Goal: Navigation & Orientation: Find specific page/section

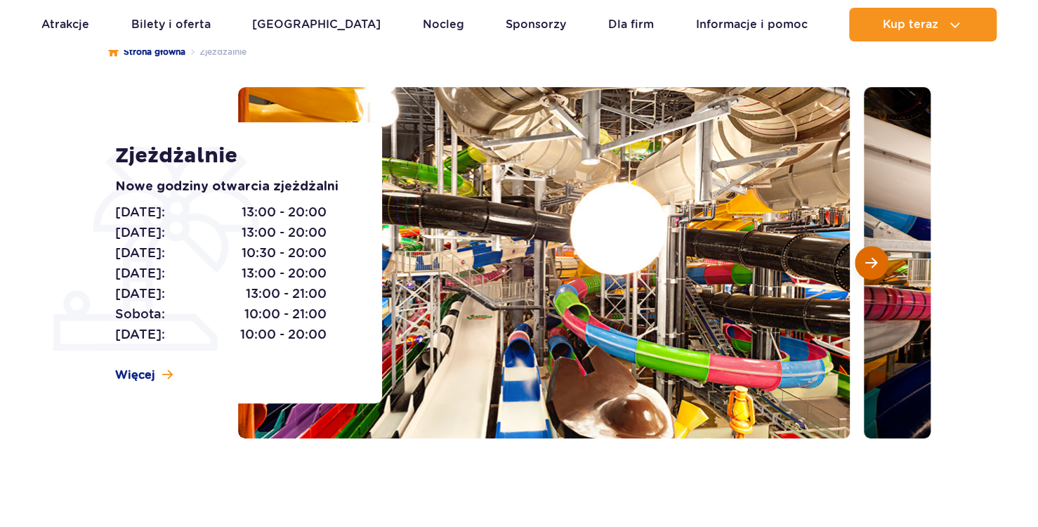
click at [877, 266] on span "Następny slajd" at bounding box center [872, 262] width 12 height 13
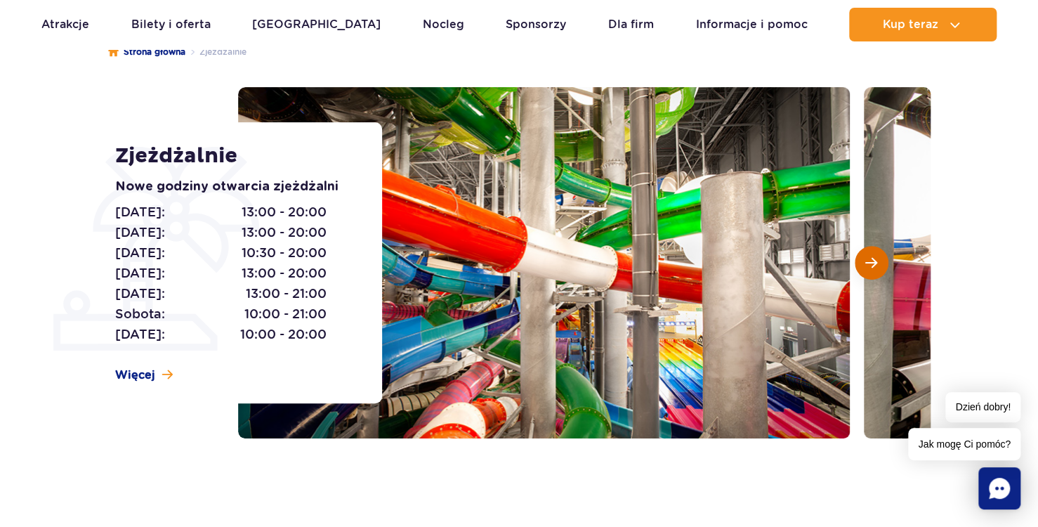
click at [873, 259] on span "Następny slajd" at bounding box center [872, 262] width 12 height 13
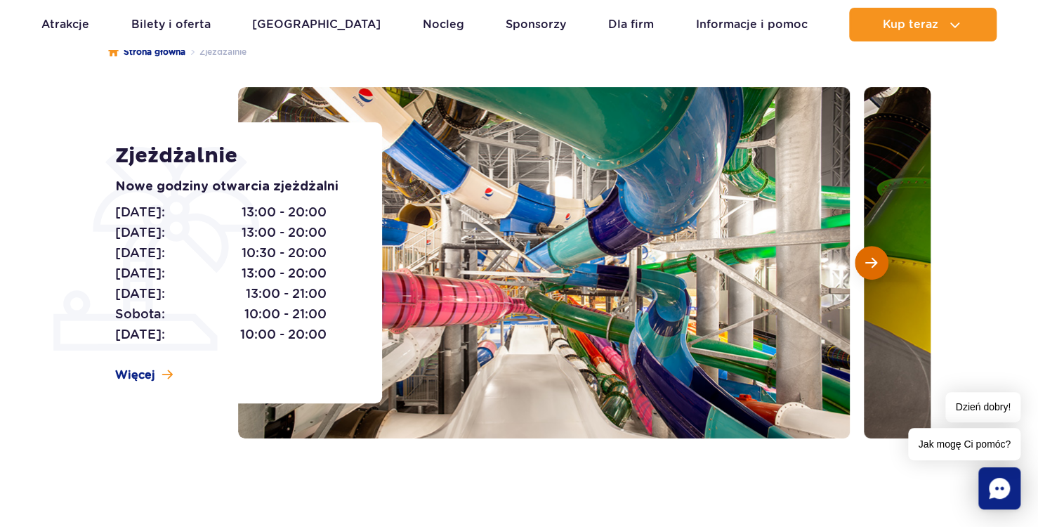
click at [870, 259] on span "Następny slajd" at bounding box center [872, 262] width 12 height 13
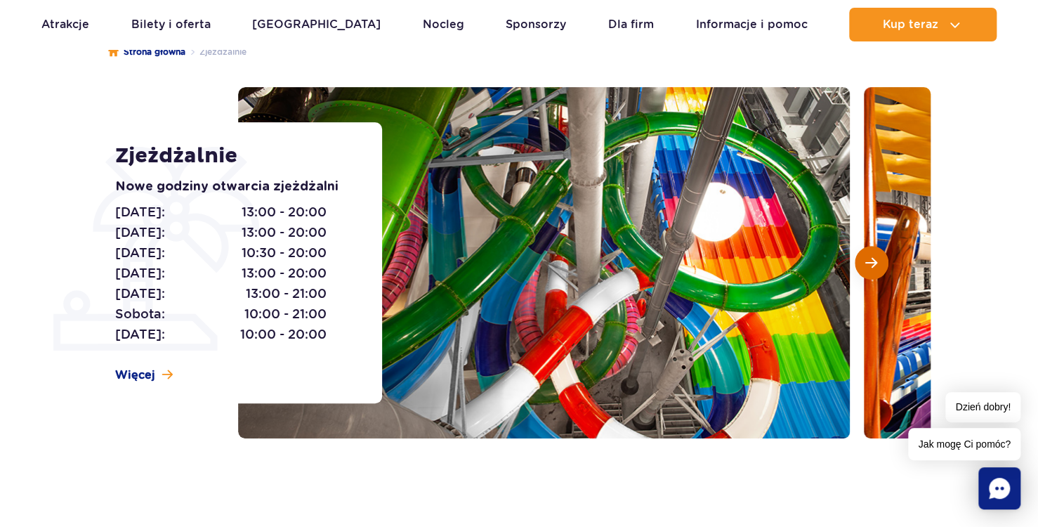
click at [870, 259] on span "Następny slajd" at bounding box center [872, 262] width 12 height 13
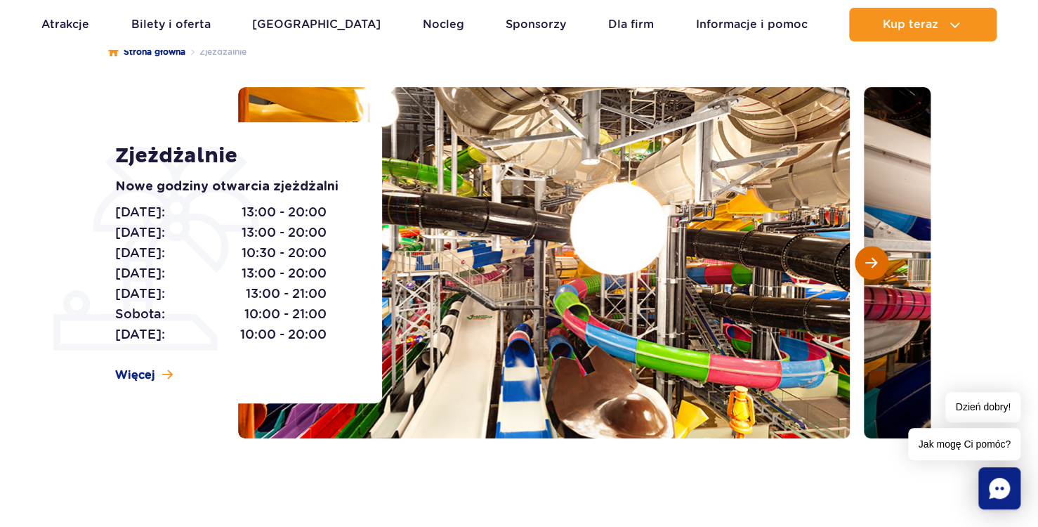
click at [868, 260] on span "Następny slajd" at bounding box center [872, 262] width 12 height 13
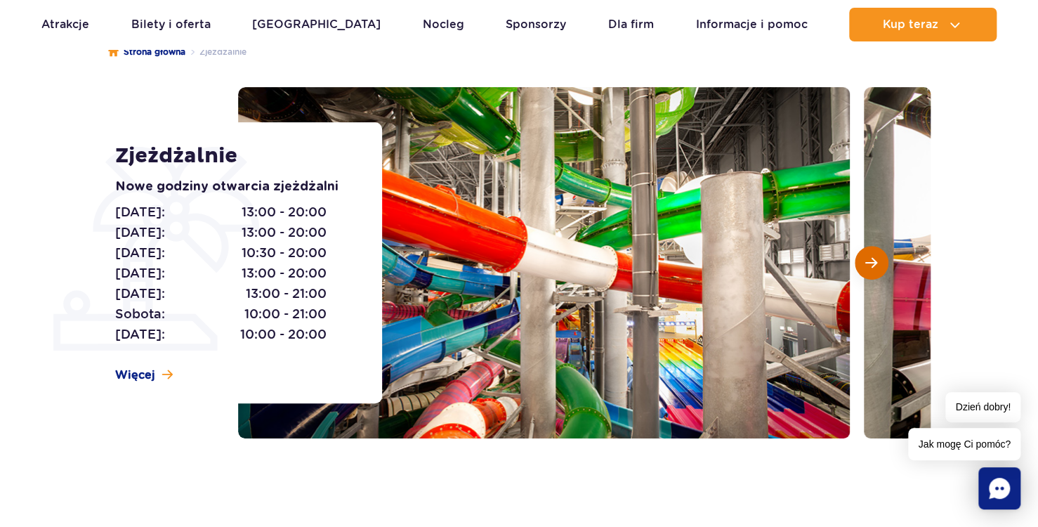
click at [868, 261] on span "Następny slajd" at bounding box center [872, 262] width 12 height 13
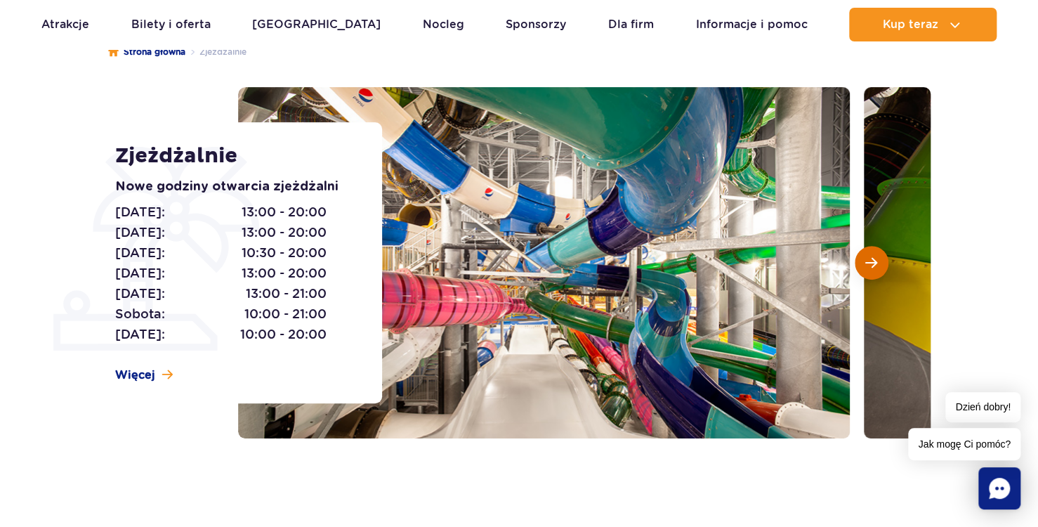
click at [866, 263] on span "Następny slajd" at bounding box center [872, 262] width 12 height 13
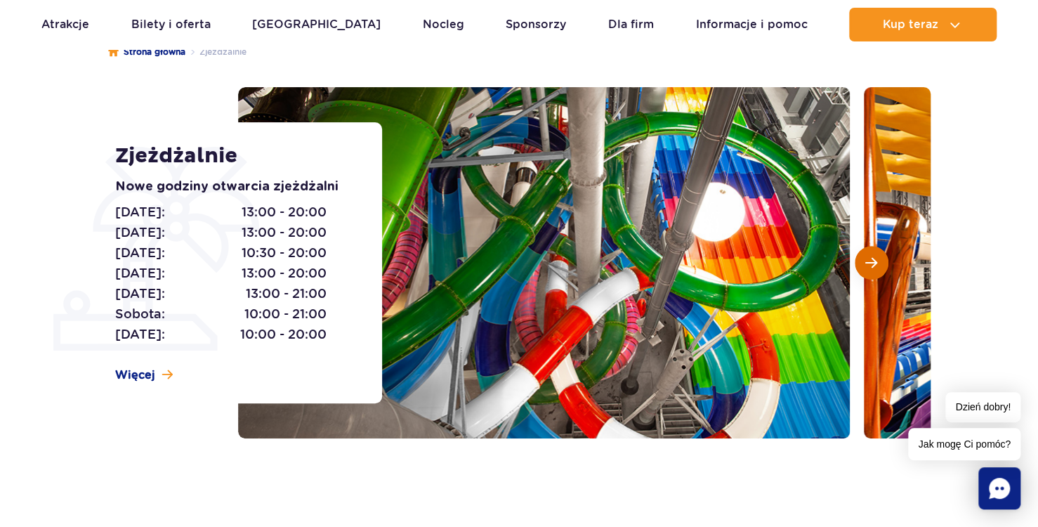
click at [866, 263] on span "Następny slajd" at bounding box center [872, 262] width 12 height 13
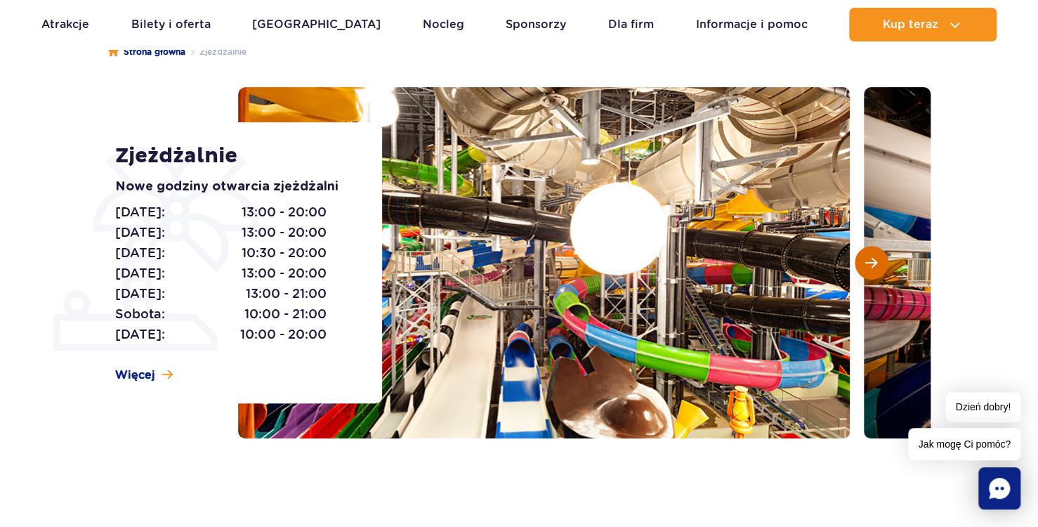
click at [864, 263] on button "Następny slajd" at bounding box center [872, 263] width 34 height 34
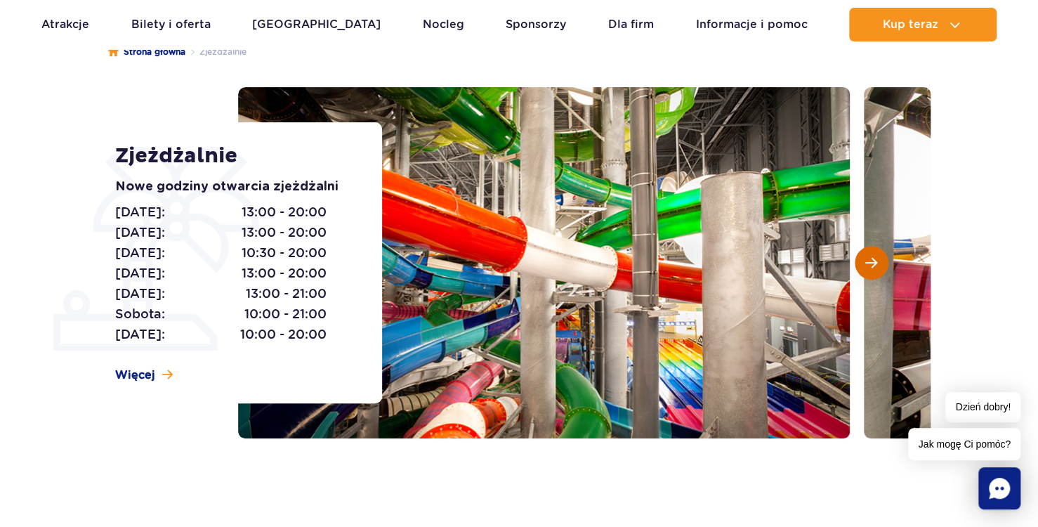
click at [864, 263] on button "Następny slajd" at bounding box center [872, 263] width 34 height 34
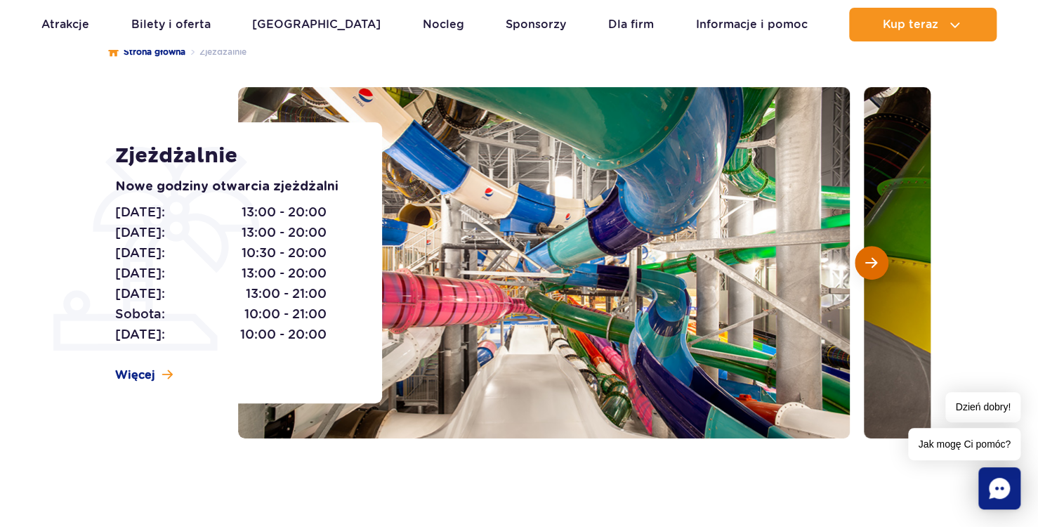
click at [864, 263] on button "Następny slajd" at bounding box center [872, 263] width 34 height 34
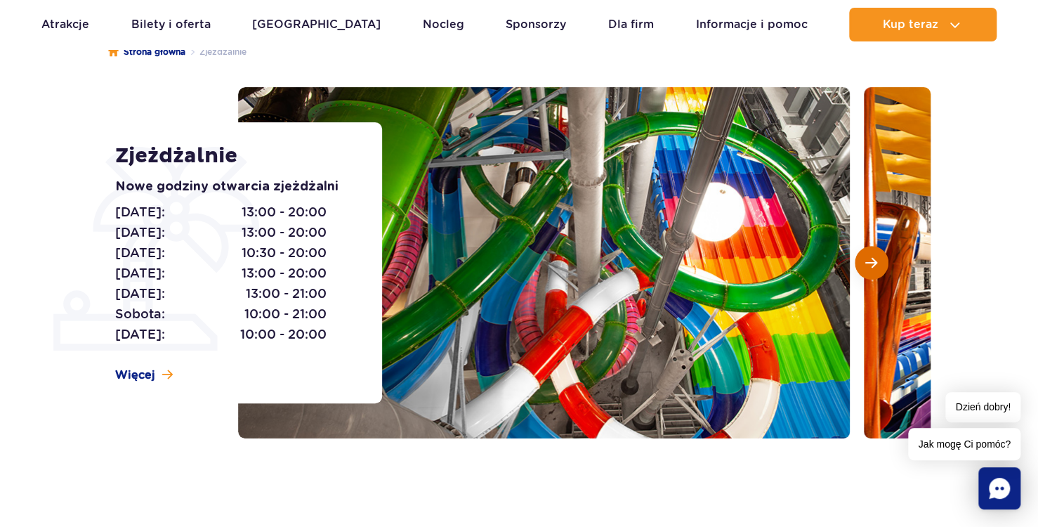
click at [864, 263] on button "Następny slajd" at bounding box center [872, 263] width 34 height 34
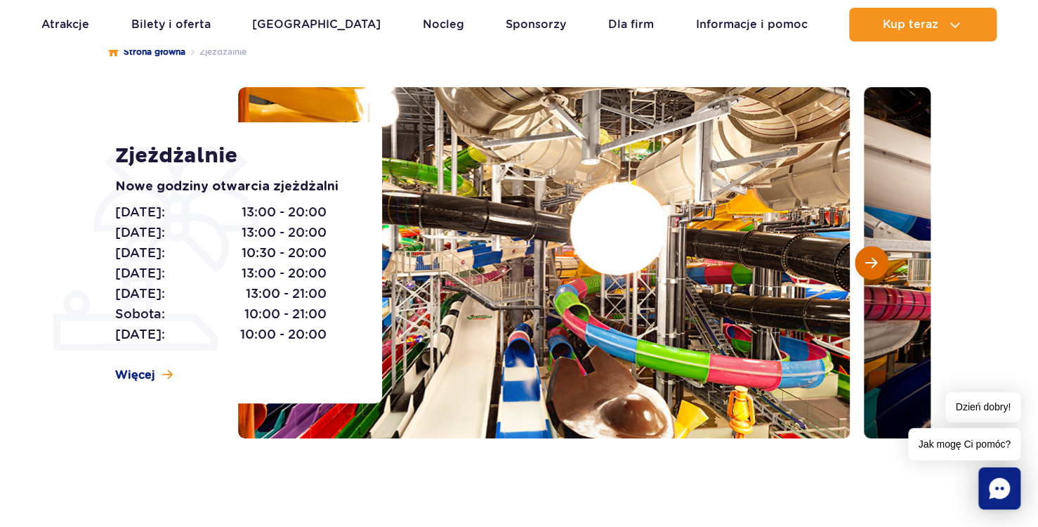
click at [864, 263] on button "Następny slajd" at bounding box center [872, 263] width 34 height 34
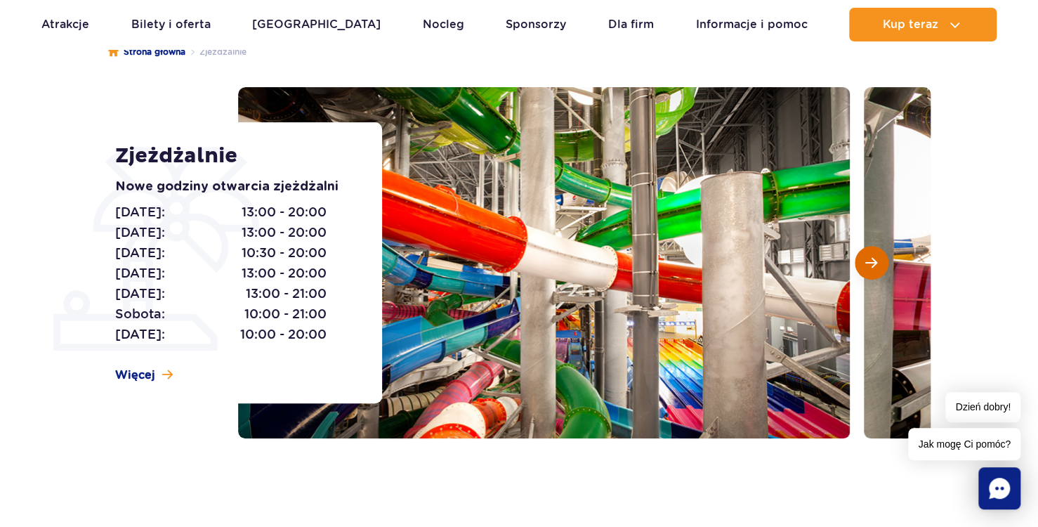
click at [864, 263] on button "Następny slajd" at bounding box center [872, 263] width 34 height 34
